Goal: Transaction & Acquisition: Purchase product/service

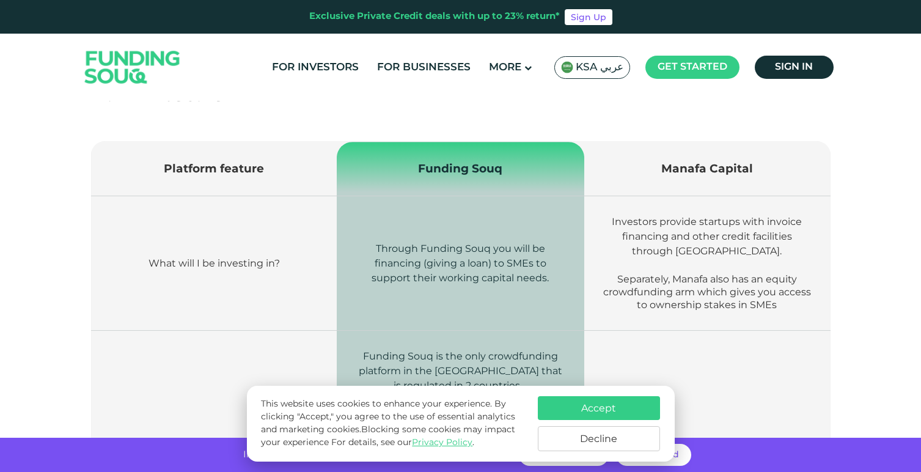
scroll to position [416, 0]
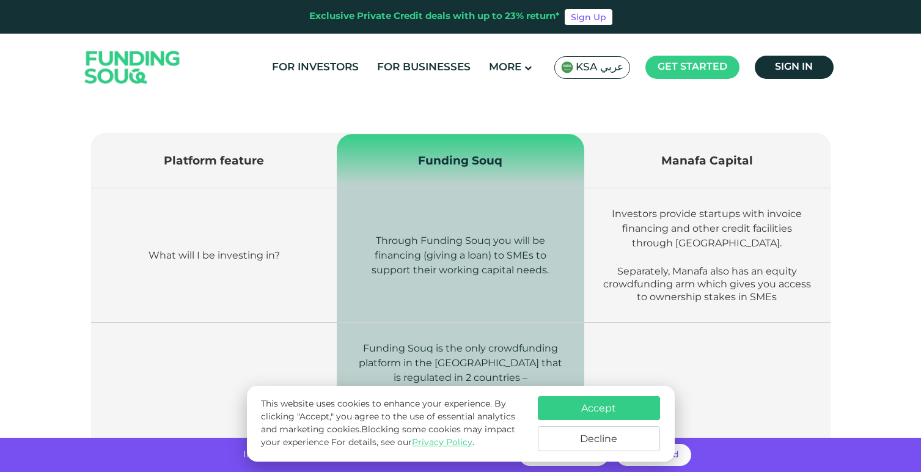
click at [582, 409] on button "Accept" at bounding box center [599, 408] width 122 height 24
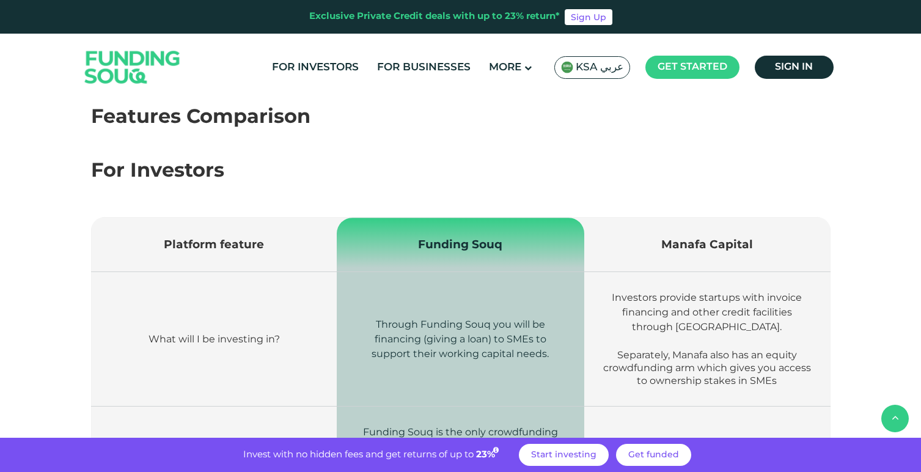
scroll to position [227, 0]
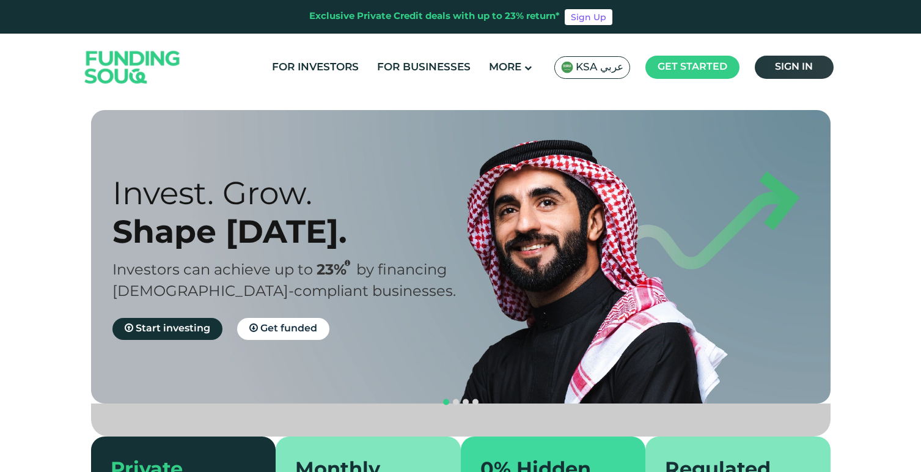
click at [779, 66] on span "Sign in" at bounding box center [794, 66] width 38 height 9
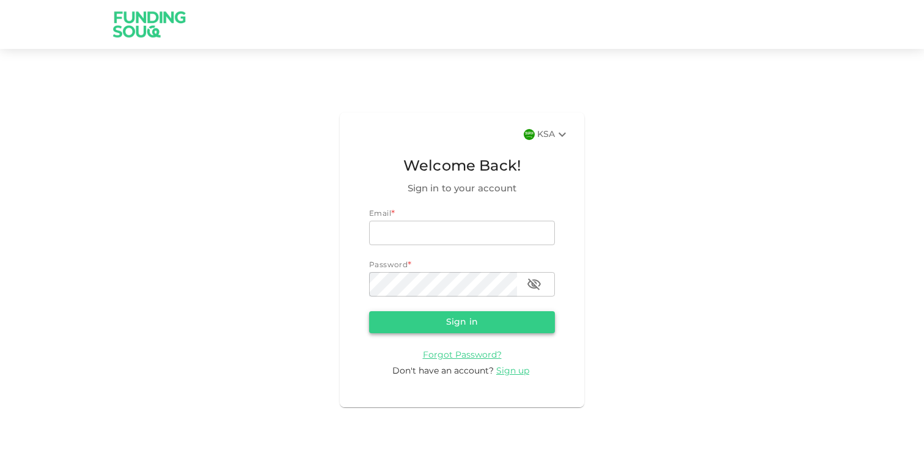
type input "alamsyedmo@gmail.com"
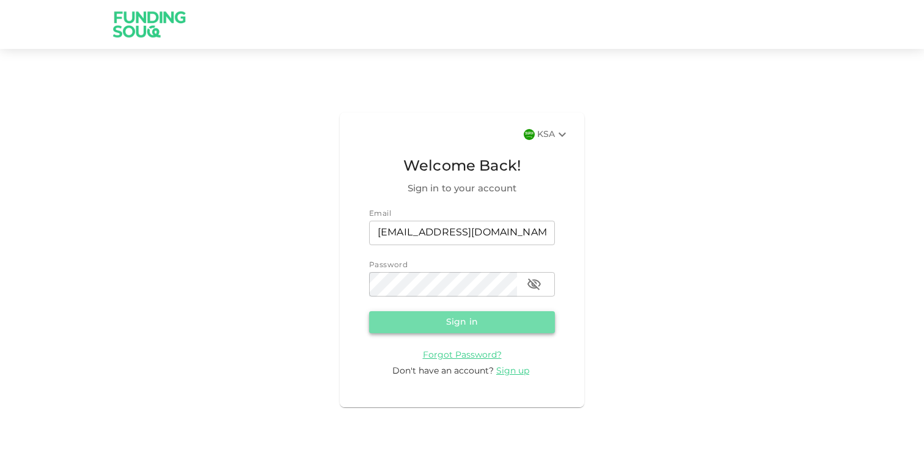
click at [463, 324] on button "Sign in" at bounding box center [462, 322] width 186 height 22
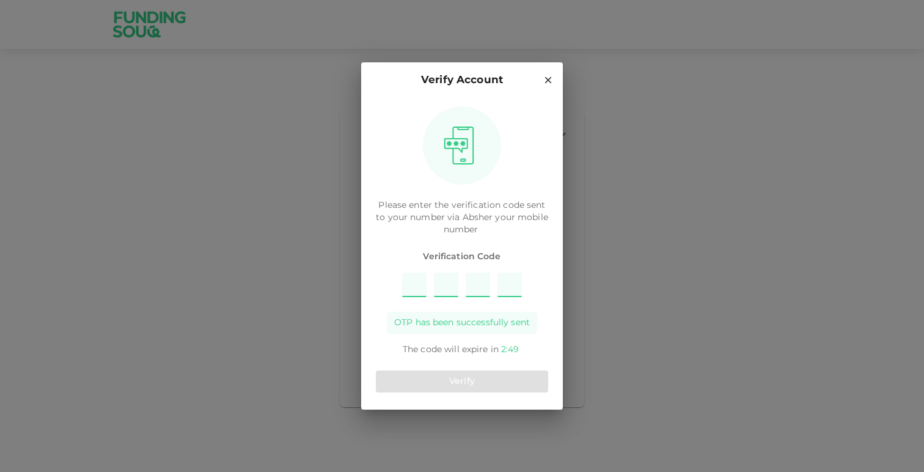
type input "9"
type input "4"
type input "6"
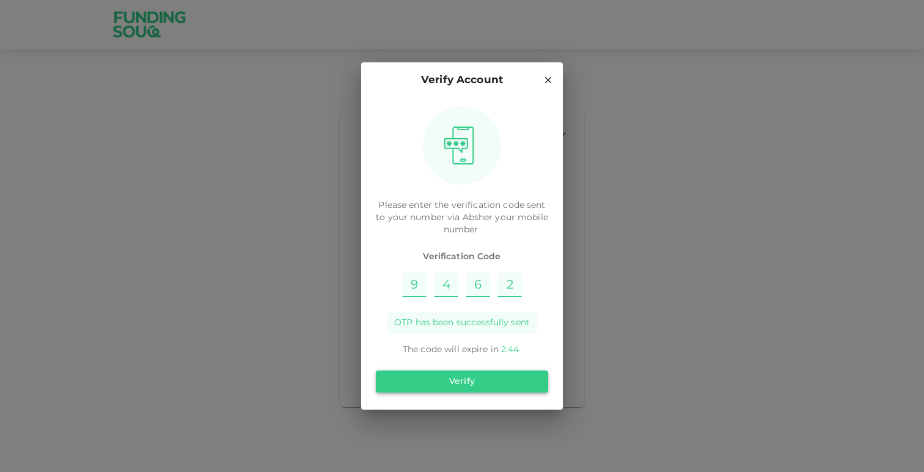
type input "2"
click at [515, 379] on button "Verify" at bounding box center [462, 381] width 172 height 22
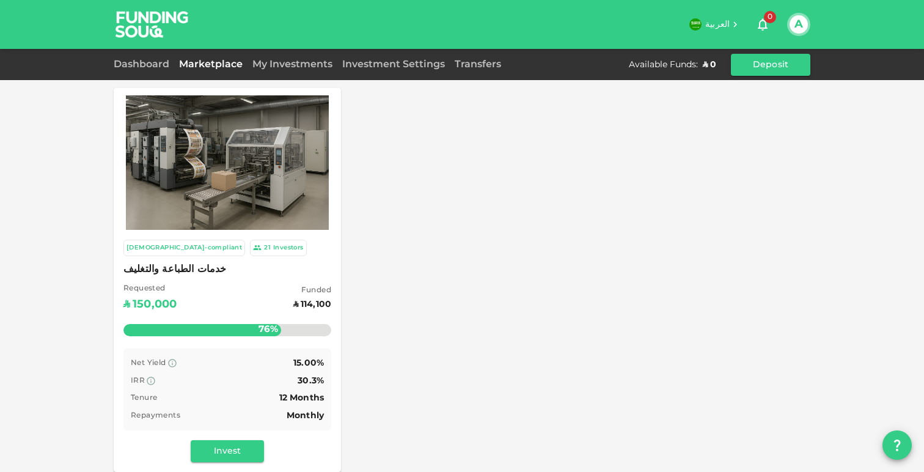
click at [262, 364] on div "Net Yield 15.00%" at bounding box center [227, 363] width 193 height 15
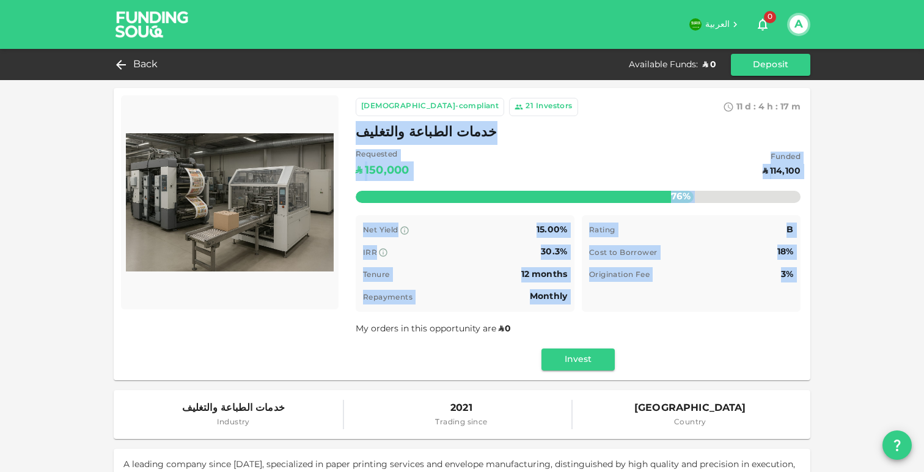
drag, startPoint x: 351, startPoint y: 126, endPoint x: 684, endPoint y: 301, distance: 375.8
click at [684, 301] on div "Sharia-compliant 21 Investors 11 d : 4 h : 17 m 5 خدمات الطباعة والتغليف Reques…" at bounding box center [578, 234] width 464 height 292
copy div "خدمات الطباعة والتغليف Requested ʢ 150,000 Funded ʢ 114,100 76% Remaining : ʢ 3…"
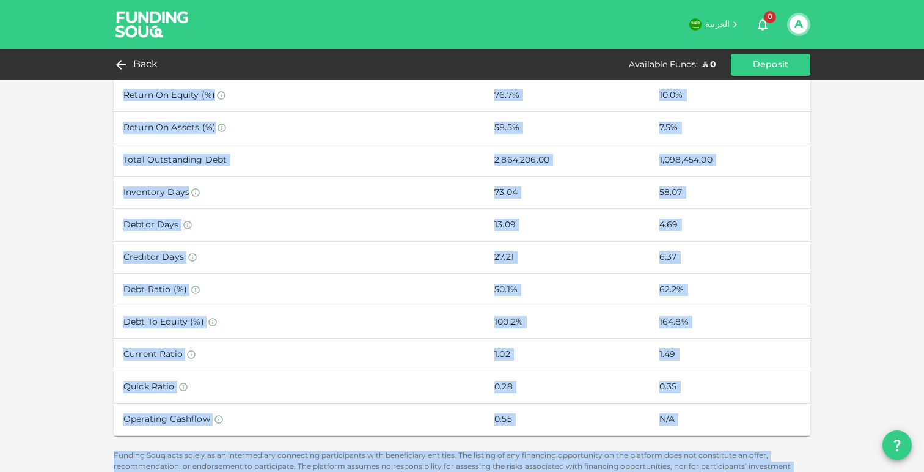
scroll to position [684, 0]
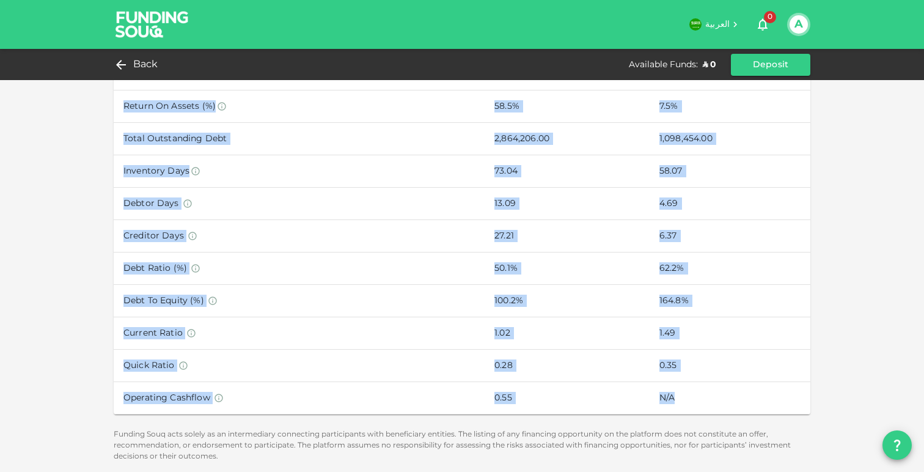
drag, startPoint x: 122, startPoint y: 164, endPoint x: 788, endPoint y: 395, distance: 704.4
click at [788, 395] on table "Financial Highlights Based on audited financials statements Dec 31, 2024 Dec 31…" at bounding box center [462, 146] width 697 height 535
copy table "Financial Highlights Based on audited financials statements Dec 31, 2024 Dec 31…"
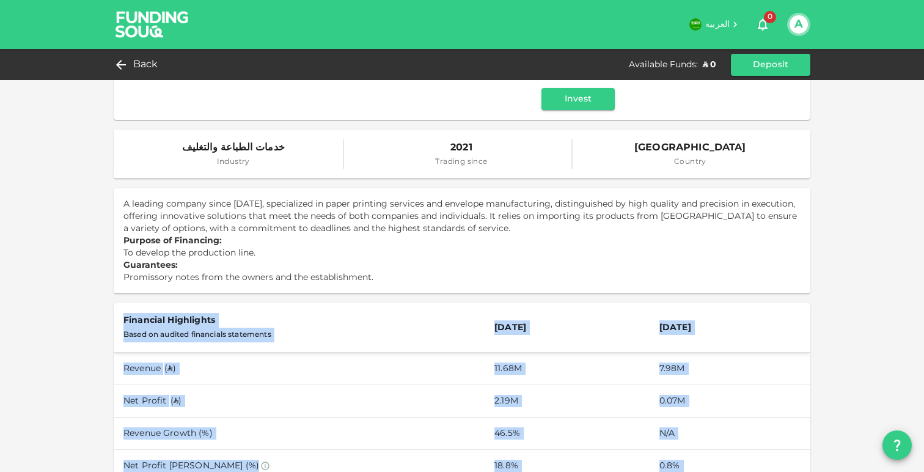
scroll to position [280, 0]
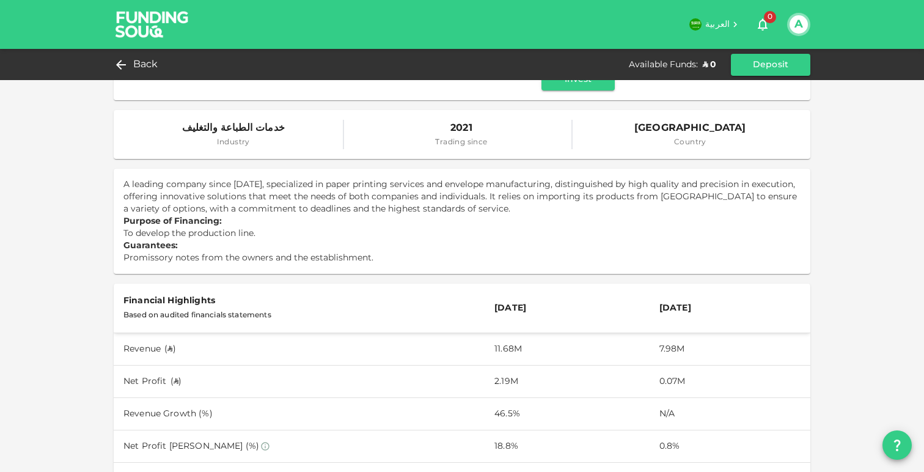
click at [533, 227] on p "Purpose of Financing: To develop the production line." at bounding box center [461, 227] width 677 height 24
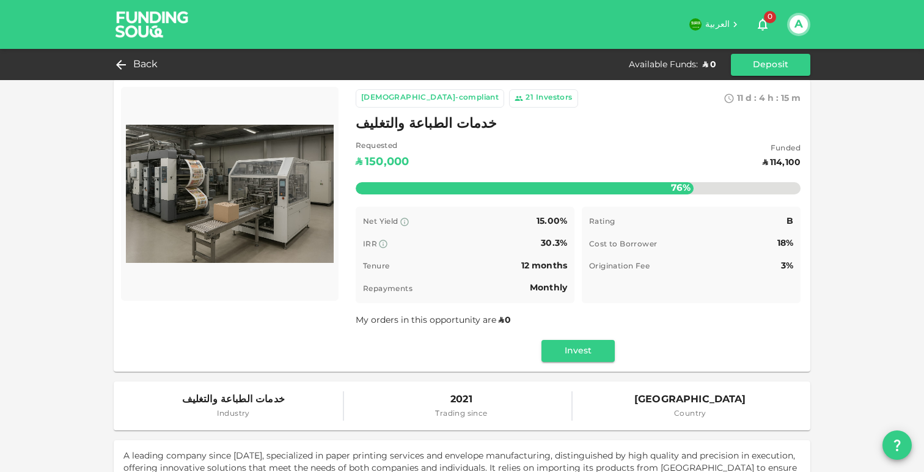
scroll to position [0, 0]
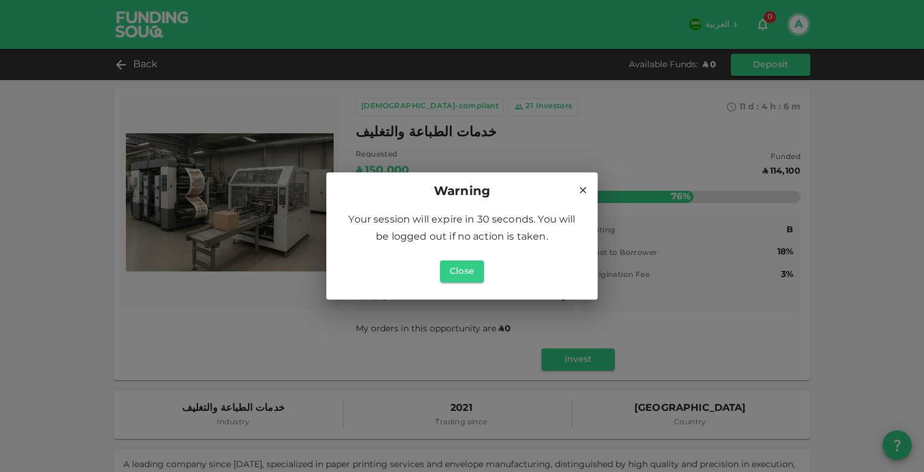
click at [475, 257] on div "Close" at bounding box center [462, 271] width 242 height 32
click at [471, 263] on button "Close" at bounding box center [462, 271] width 44 height 22
